Goal: Answer question/provide support

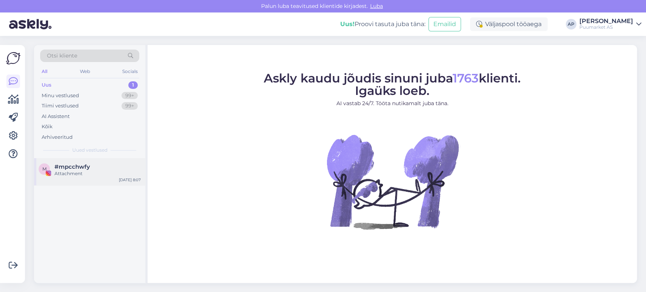
click at [83, 169] on span "#mpcchwfy" at bounding box center [73, 167] width 36 height 7
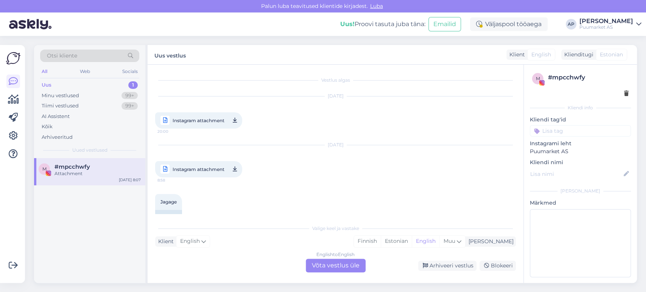
scroll to position [984, 0]
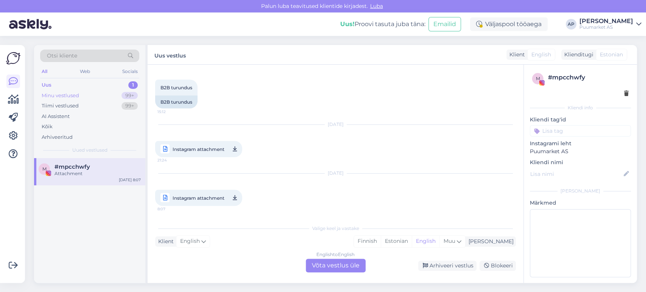
click at [73, 93] on div "Minu vestlused" at bounding box center [60, 96] width 37 height 8
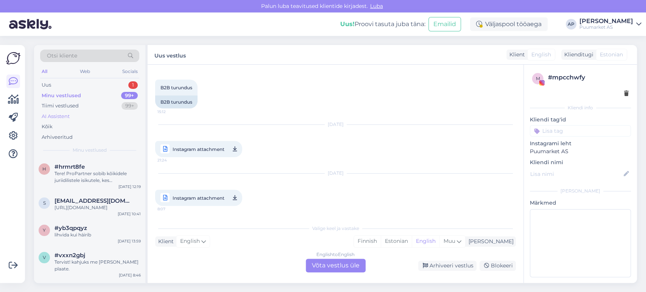
click at [91, 120] on div "AI Assistent" at bounding box center [89, 116] width 99 height 11
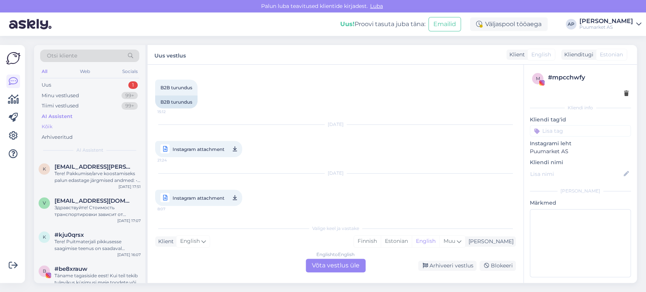
click at [94, 130] on div "Kõik" at bounding box center [89, 127] width 99 height 11
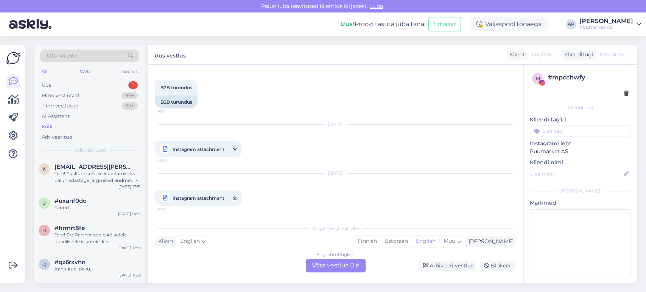
click at [91, 158] on div "k [EMAIL_ADDRESS][PERSON_NAME][DOMAIN_NAME] Tere! Pakkumise/arve koostamiseks p…" at bounding box center [89, 175] width 111 height 34
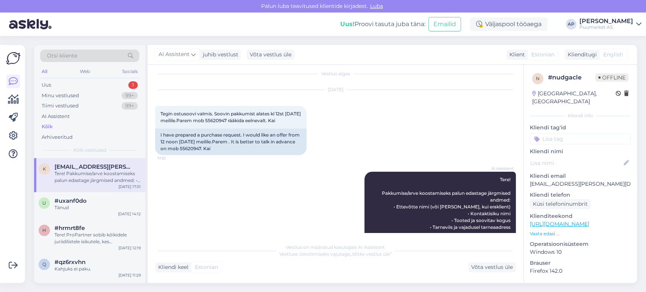
scroll to position [0, 0]
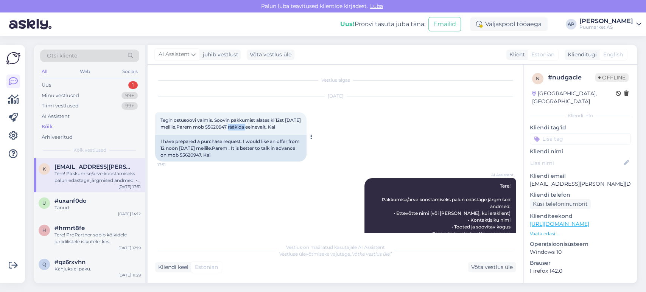
drag, startPoint x: 242, startPoint y: 128, endPoint x: 264, endPoint y: 129, distance: 21.6
click at [264, 128] on span "Tegin ostusoovi valmis. Soovin pakkumist alates kl 12st [DATE] meilile.Parem mo…" at bounding box center [232, 123] width 142 height 12
copy span "55620947"
click at [219, 193] on div "AI Assistent Tere! Pakkumise/arve koostamiseks palun edastage järgmised andmed:…" at bounding box center [335, 224] width 361 height 108
drag, startPoint x: 255, startPoint y: 252, endPoint x: 264, endPoint y: 249, distance: 9.9
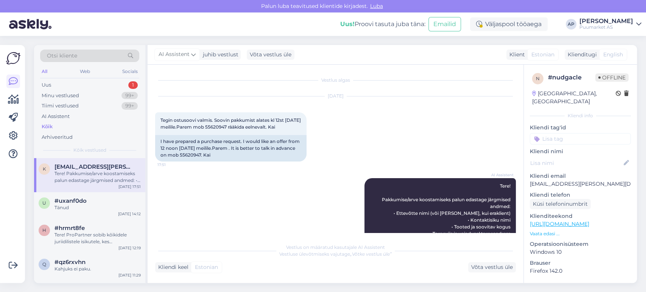
click at [255, 252] on div "Vestlus on määratud kasutajale AI Assistent Vestluse ülevõtmiseks vajutage „Võt…" at bounding box center [335, 251] width 361 height 14
drag, startPoint x: 577, startPoint y: 174, endPoint x: 531, endPoint y: 175, distance: 45.8
click at [529, 175] on div "n # nudgacle Offline [GEOGRAPHIC_DATA], [GEOGRAPHIC_DATA] Kliendi info Kliendi …" at bounding box center [580, 224] width 113 height 319
copy p "[EMAIL_ADDRESS][PERSON_NAME][DOMAIN_NAME]"
click at [245, 273] on div "Vestlus algas [DATE] Tegin ostusoovi valmis. Soovin pakkumist alates kl 12st [D…" at bounding box center [336, 174] width 376 height 218
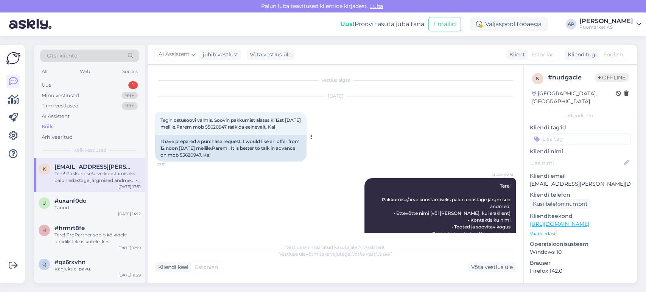
drag, startPoint x: 227, startPoint y: 134, endPoint x: 159, endPoint y: 121, distance: 68.7
click at [159, 121] on div "Tegin ostusoovi valmis. Soovin pakkumist alates kl 12st [DATE] meilile.Parem mo…" at bounding box center [230, 123] width 151 height 23
copy span "Tegin ostusoovi valmis. Soovin pakkumist alates kl 12st [DATE] meilile.Parem mo…"
click at [353, 270] on div "Kliendi keel Estonian Võta vestlus üle" at bounding box center [335, 267] width 361 height 10
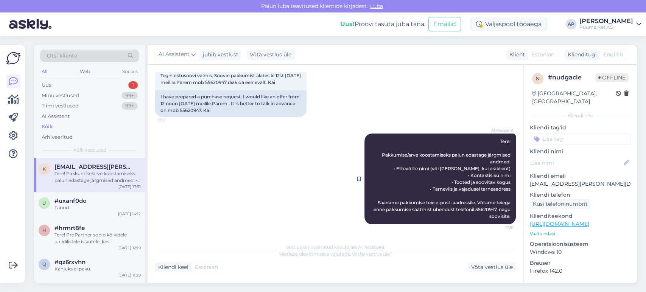
scroll to position [51, 0]
click at [497, 266] on div "Võta vestlus üle" at bounding box center [492, 267] width 48 height 10
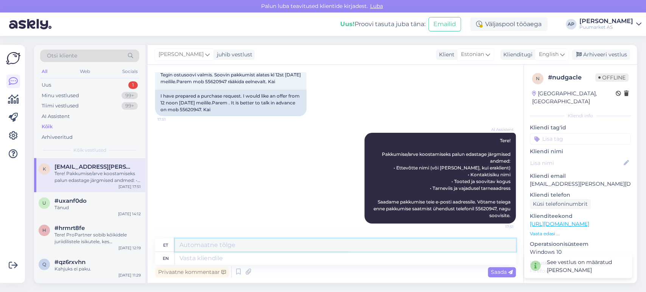
click at [403, 249] on textarea at bounding box center [345, 245] width 341 height 13
click at [390, 259] on textarea at bounding box center [345, 258] width 341 height 13
type textarea "Edastatyd"
type textarea "Edastatud"
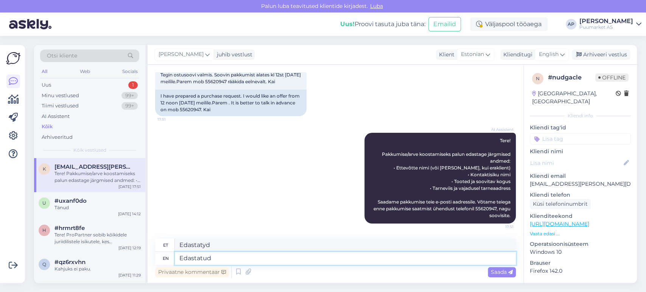
type textarea "Edastatud"
type textarea "Edastatud [PERSON_NAME]"
click at [212, 273] on div "Privaatne kommentaar" at bounding box center [192, 272] width 74 height 10
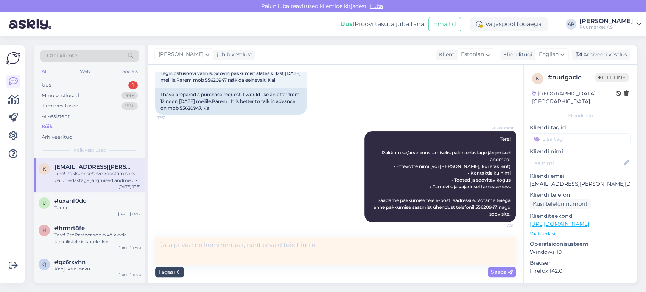
click at [167, 271] on div "Tagasi" at bounding box center [169, 272] width 29 height 10
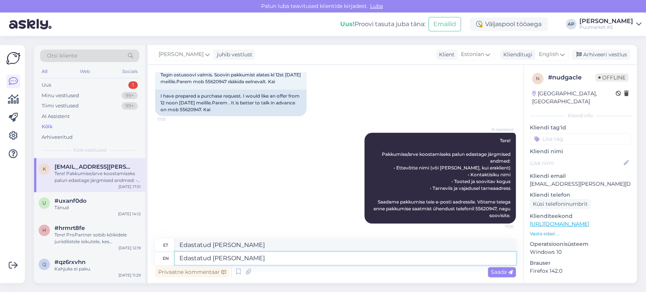
drag, startPoint x: 245, startPoint y: 259, endPoint x: 154, endPoint y: 260, distance: 91.6
click at [158, 259] on div "en Edastatud [PERSON_NAME]" at bounding box center [335, 258] width 361 height 13
click at [179, 269] on div "Privaatne kommentaar" at bounding box center [192, 272] width 74 height 10
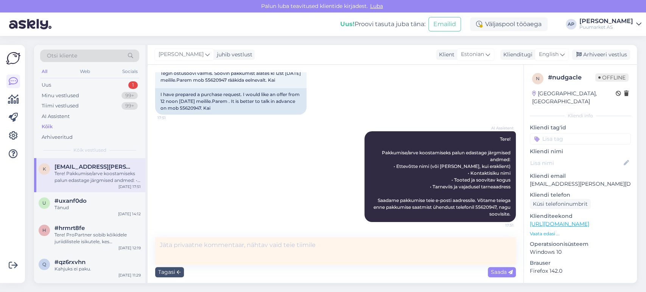
click at [214, 262] on textarea at bounding box center [335, 251] width 361 height 28
type textarea "Edastatud [PERSON_NAME]"
click at [495, 276] on div "Saada" at bounding box center [502, 272] width 28 height 10
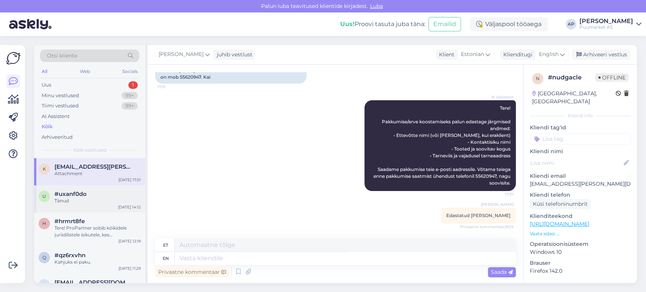
click at [73, 203] on div "Tänud" at bounding box center [98, 201] width 86 height 7
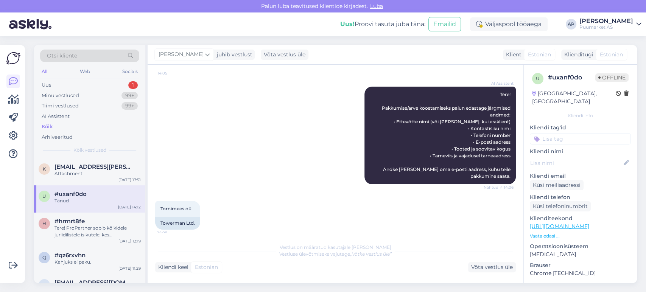
scroll to position [496, 0]
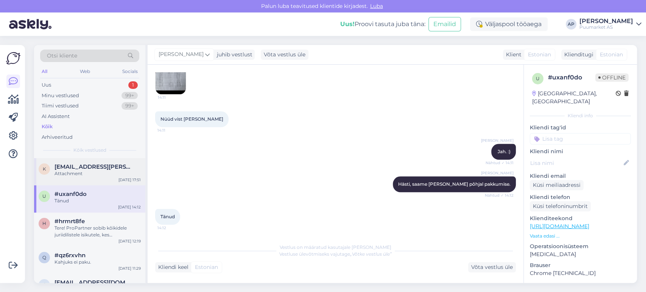
click at [80, 175] on div "Attachment" at bounding box center [98, 173] width 86 height 7
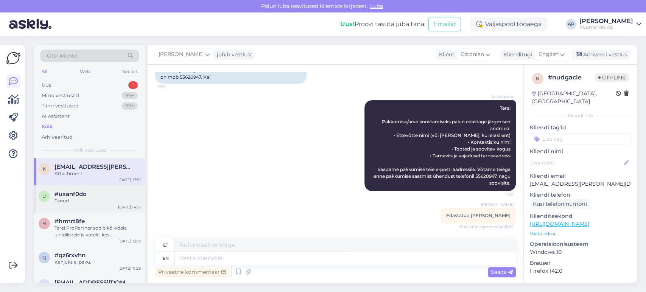
click at [91, 194] on div "#uxanf0do" at bounding box center [98, 194] width 86 height 7
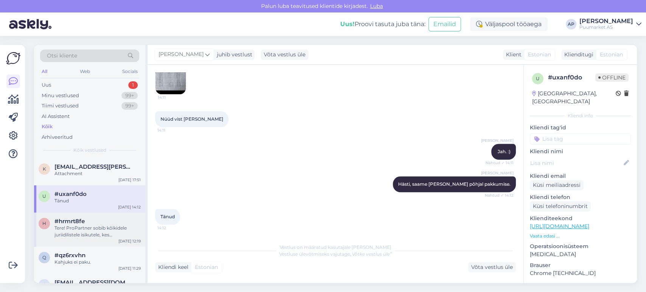
click at [79, 225] on div "Tere! ProPartner sobib kõikidele juriidilistele isikutele, kes Puumarketist ost…" at bounding box center [98, 232] width 86 height 14
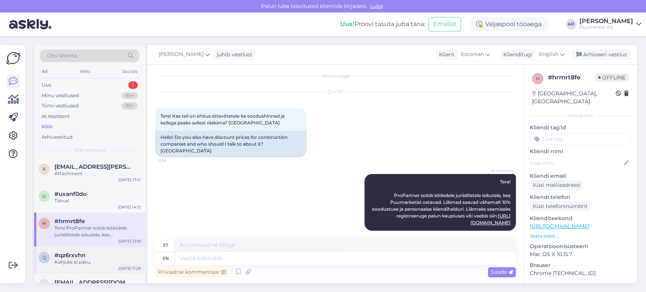
click at [99, 249] on div "q #qz6rxvhn Kahjuks ei paku. [DATE] 11:29" at bounding box center [89, 260] width 111 height 27
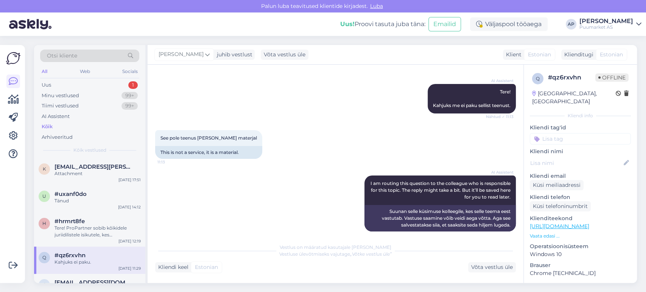
scroll to position [113, 0]
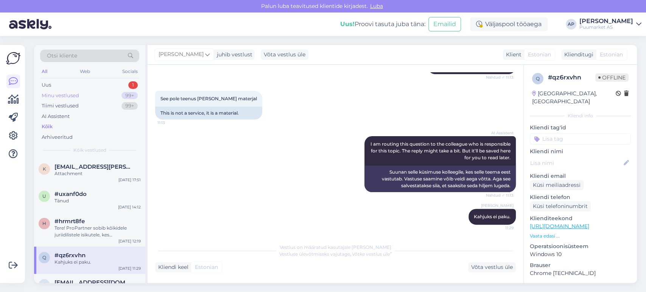
click at [61, 91] on div "Minu vestlused 99+" at bounding box center [89, 96] width 99 height 11
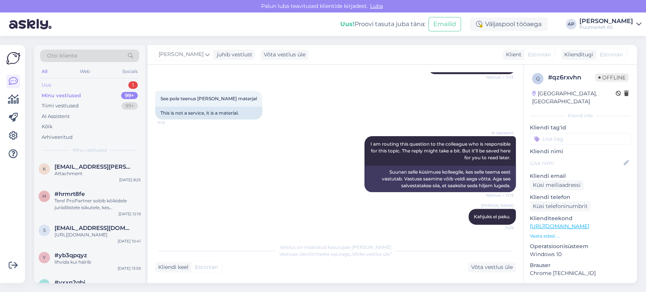
click at [56, 87] on div "Uus 1" at bounding box center [89, 85] width 99 height 11
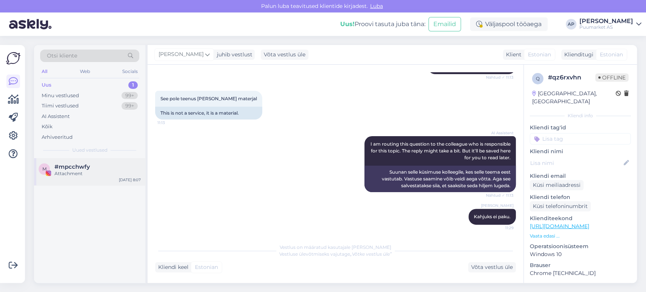
click at [66, 164] on span "#mpcchwfy" at bounding box center [73, 167] width 36 height 7
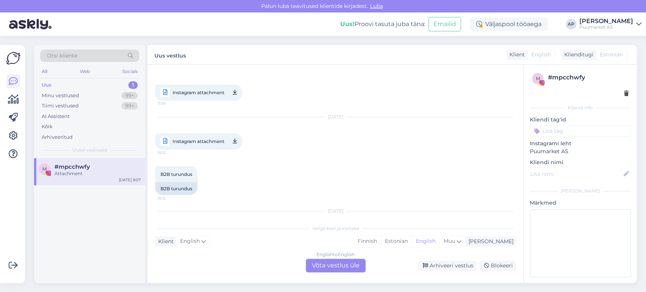
scroll to position [984, 0]
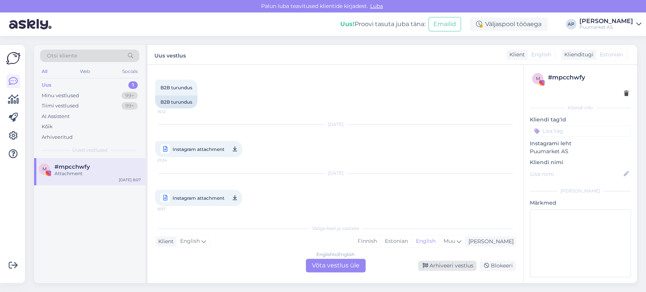
click at [458, 268] on div "Arhiveeri vestlus" at bounding box center [447, 266] width 58 height 10
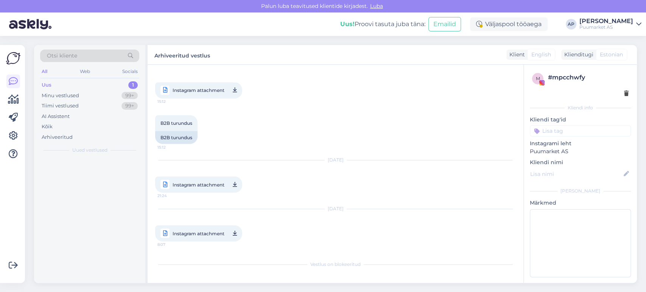
scroll to position [948, 0]
